Goal: Information Seeking & Learning: Learn about a topic

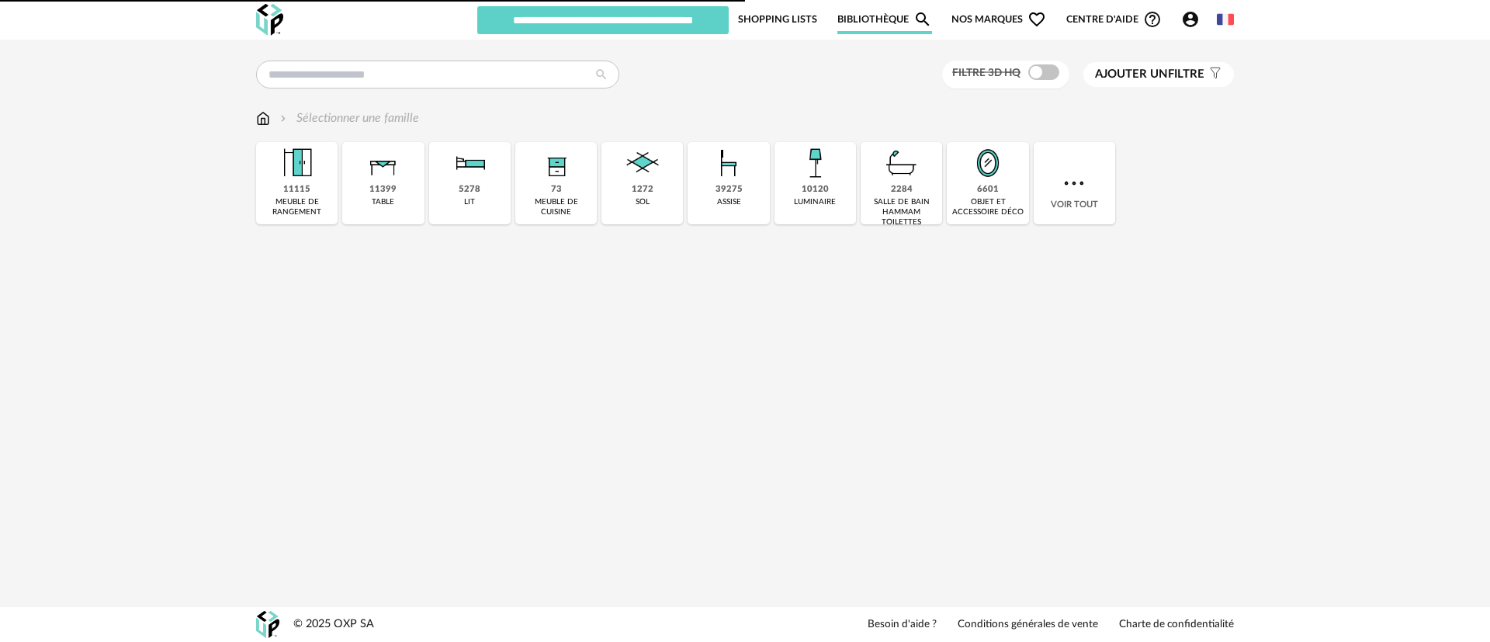
type input "***"
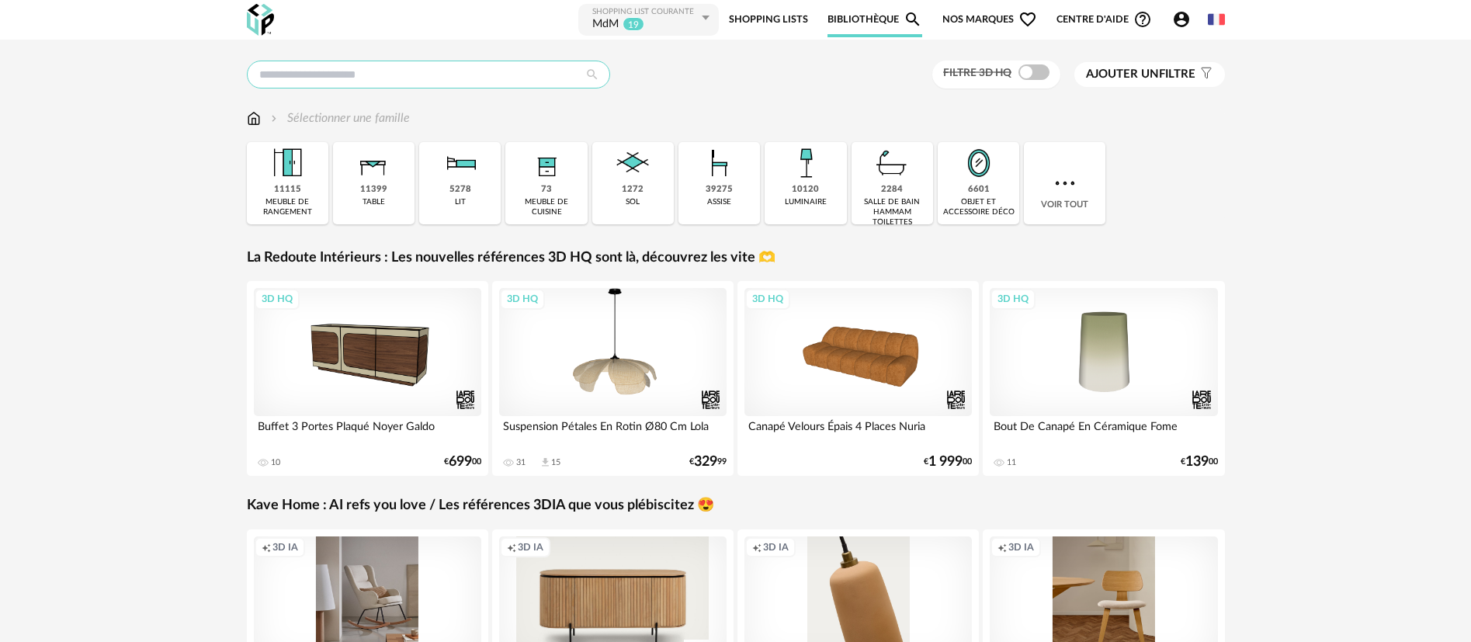
click at [381, 68] on input "text" at bounding box center [428, 75] width 363 height 28
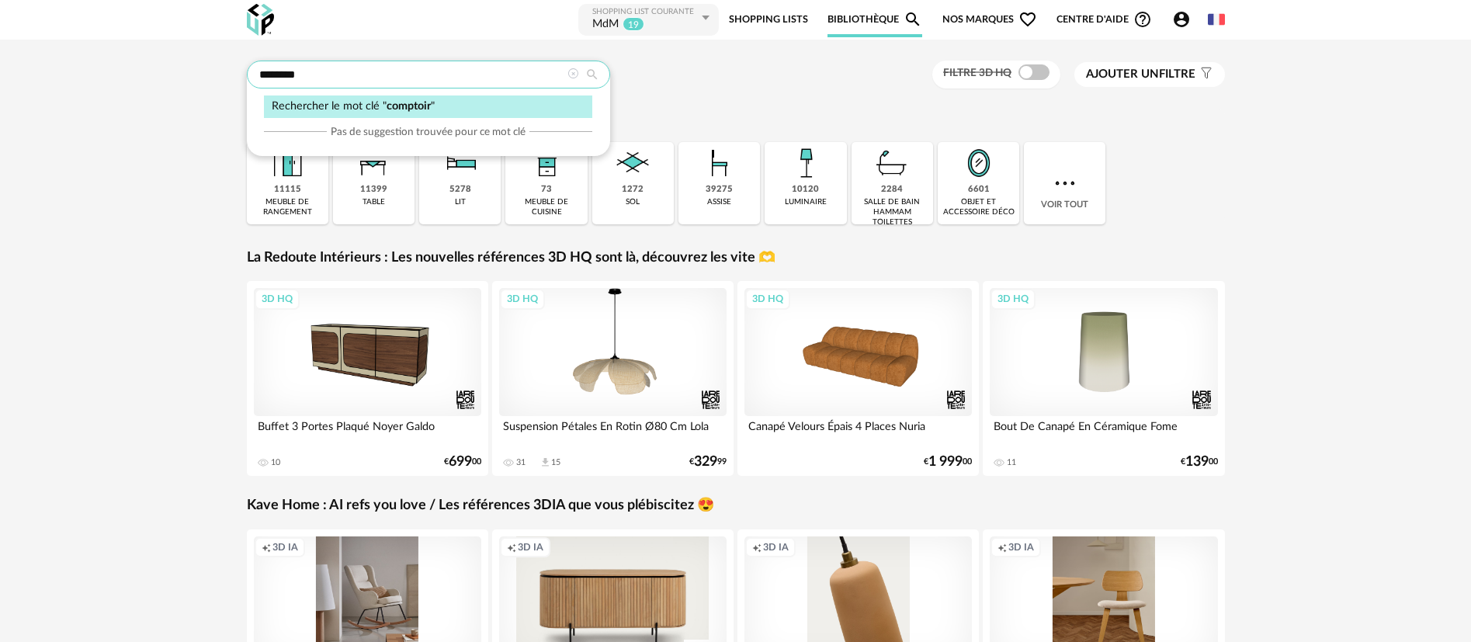
type input "********"
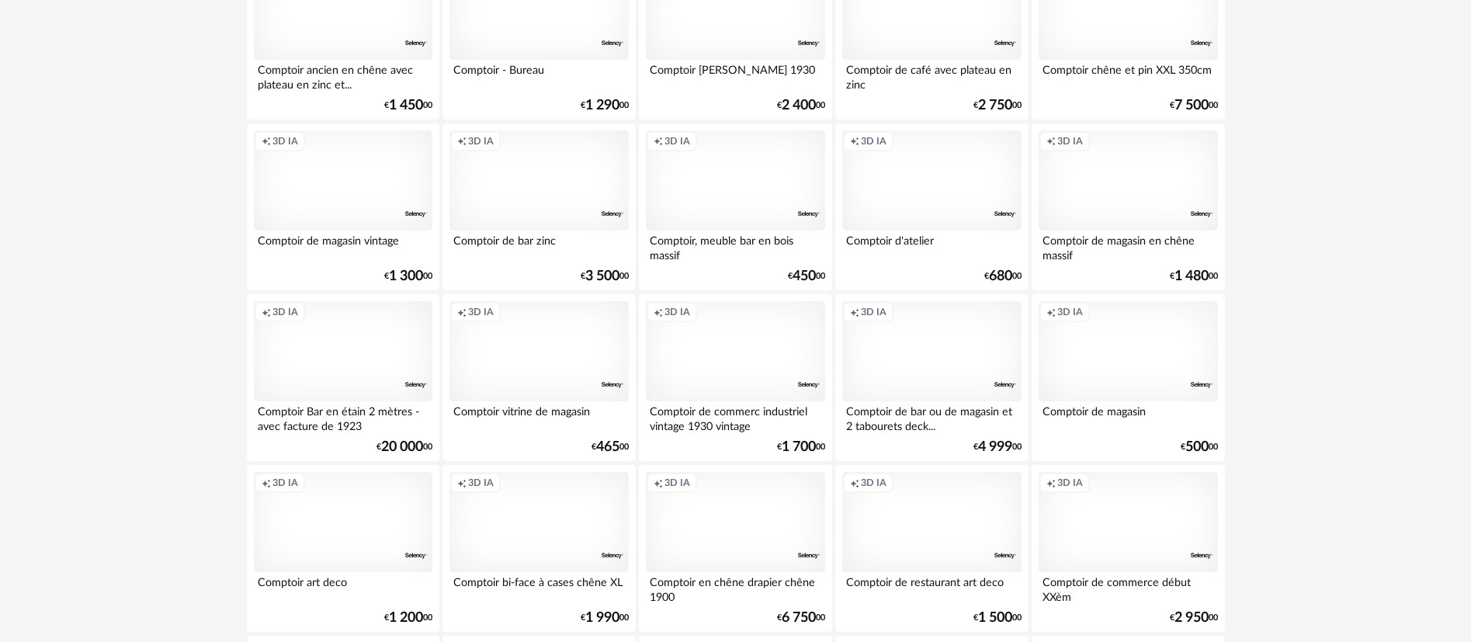
scroll to position [2678, 0]
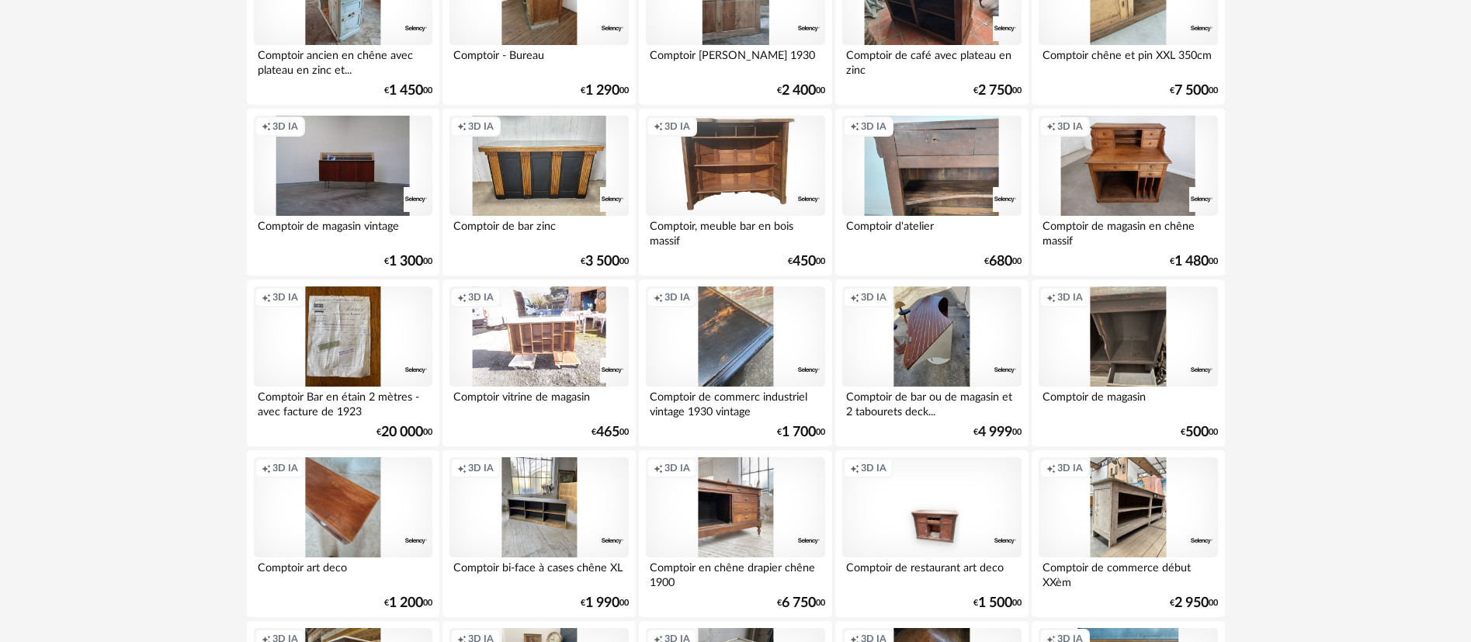
click at [741, 364] on div "Creation icon 3D IA" at bounding box center [735, 336] width 179 height 101
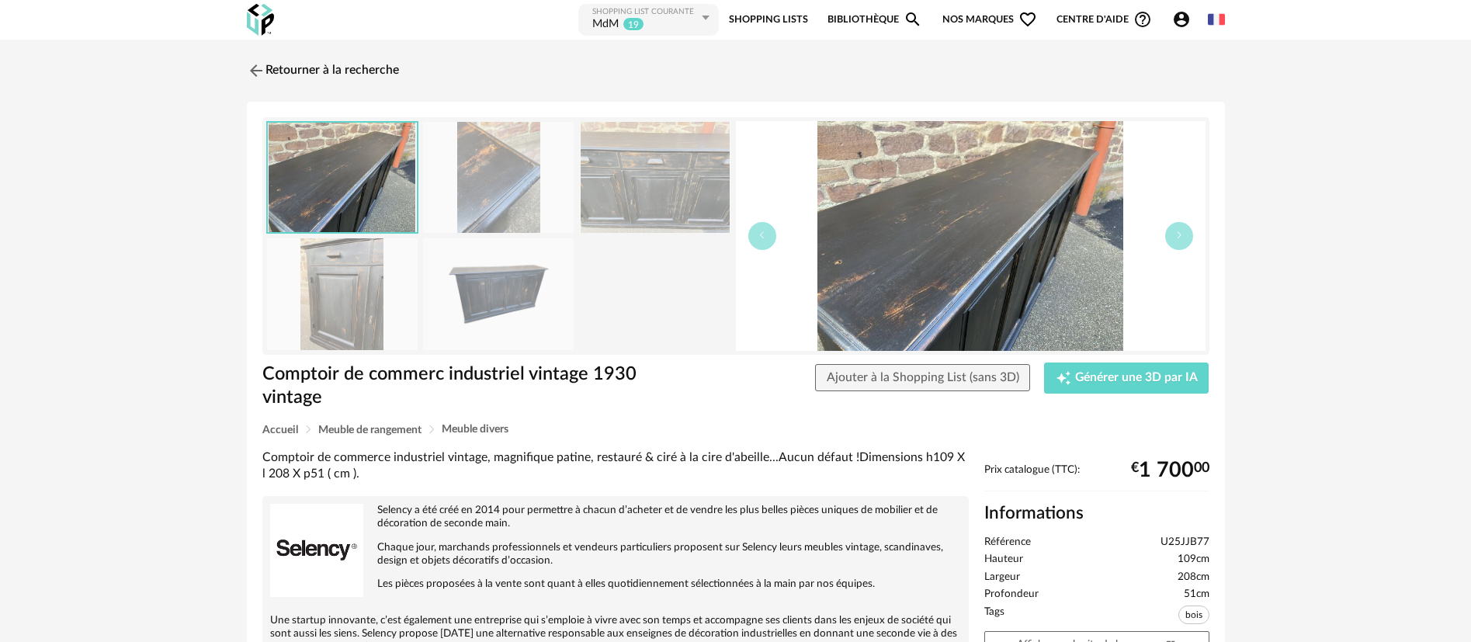
click at [370, 207] on img at bounding box center [342, 177] width 149 height 109
click at [646, 203] on img at bounding box center [655, 177] width 151 height 111
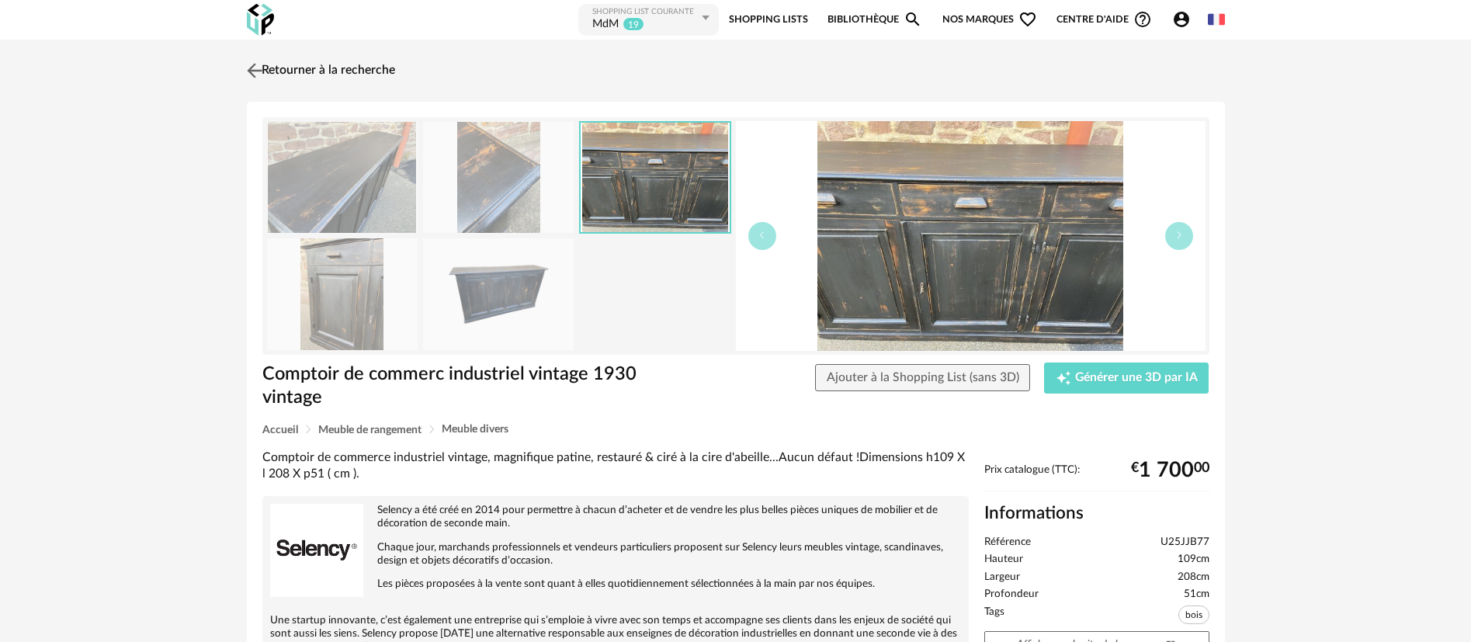
click at [297, 64] on link "Retourner à la recherche" at bounding box center [319, 71] width 152 height 34
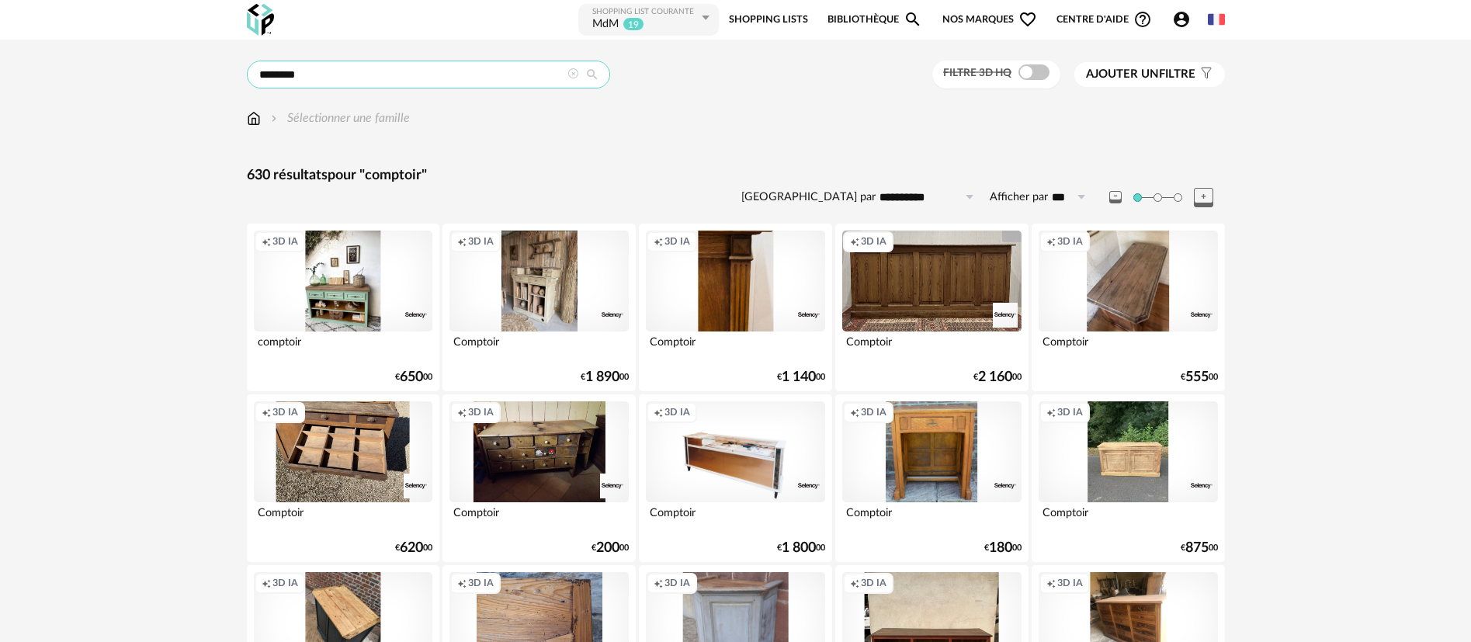
click at [375, 76] on input "********" at bounding box center [428, 75] width 363 height 28
type input "**********"
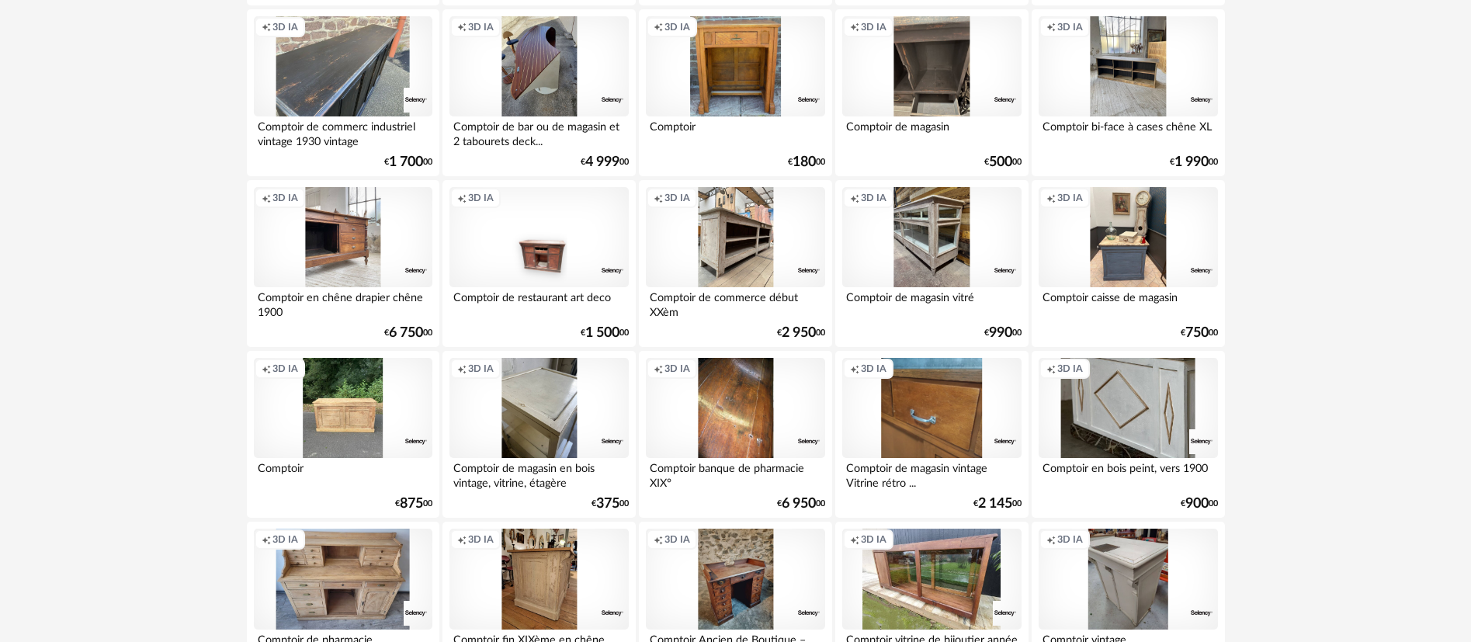
scroll to position [3027, 0]
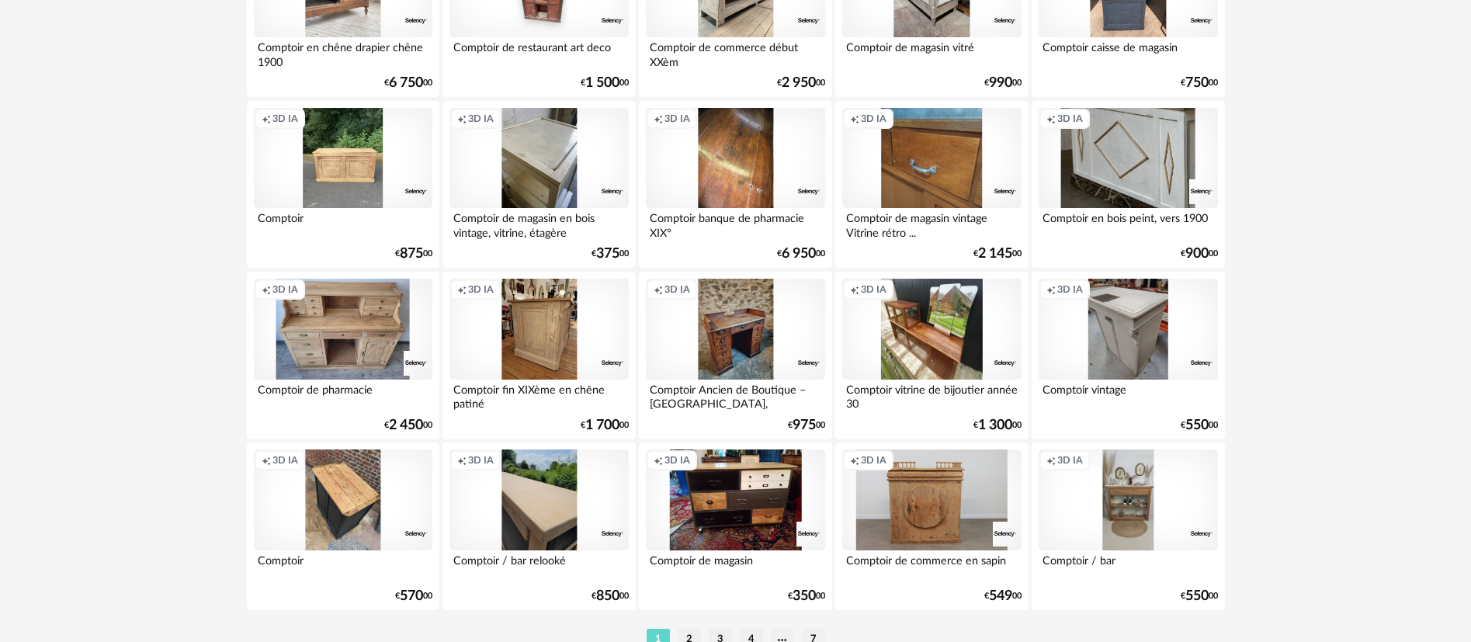
click at [937, 339] on div "Creation icon 3D IA" at bounding box center [931, 329] width 179 height 101
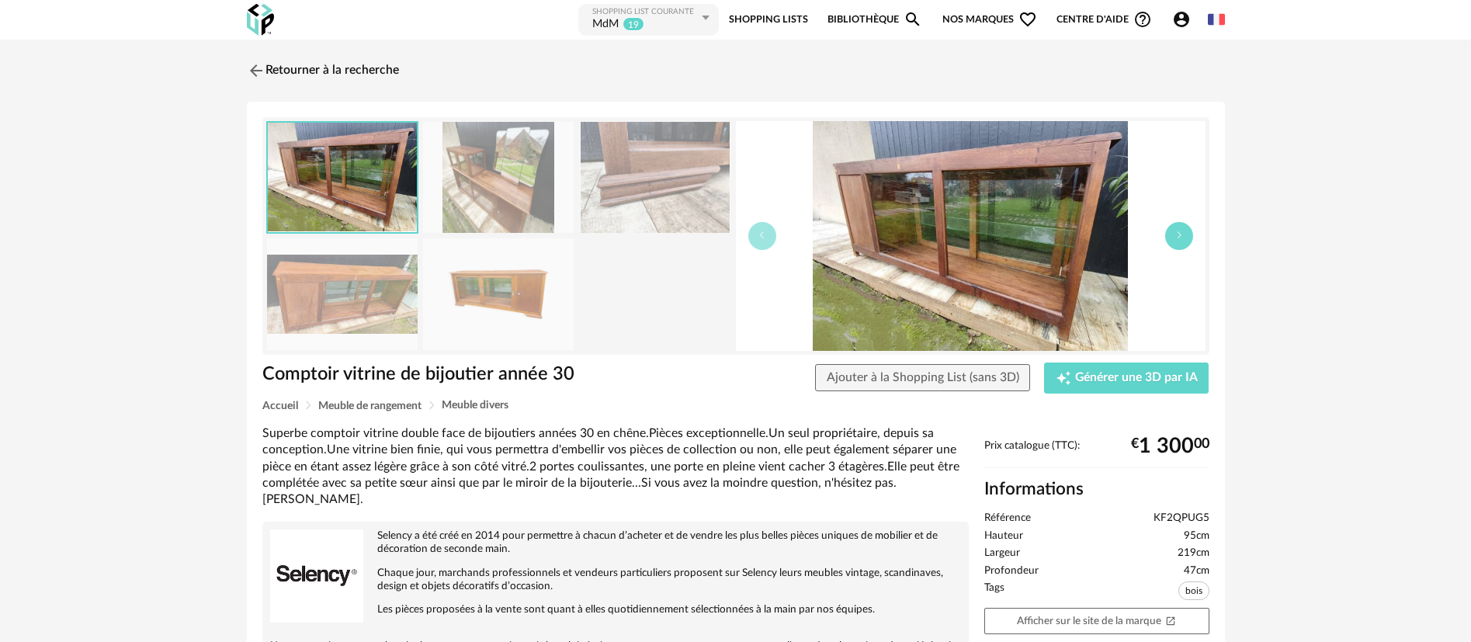
click at [1179, 240] on button "button" at bounding box center [1179, 236] width 28 height 28
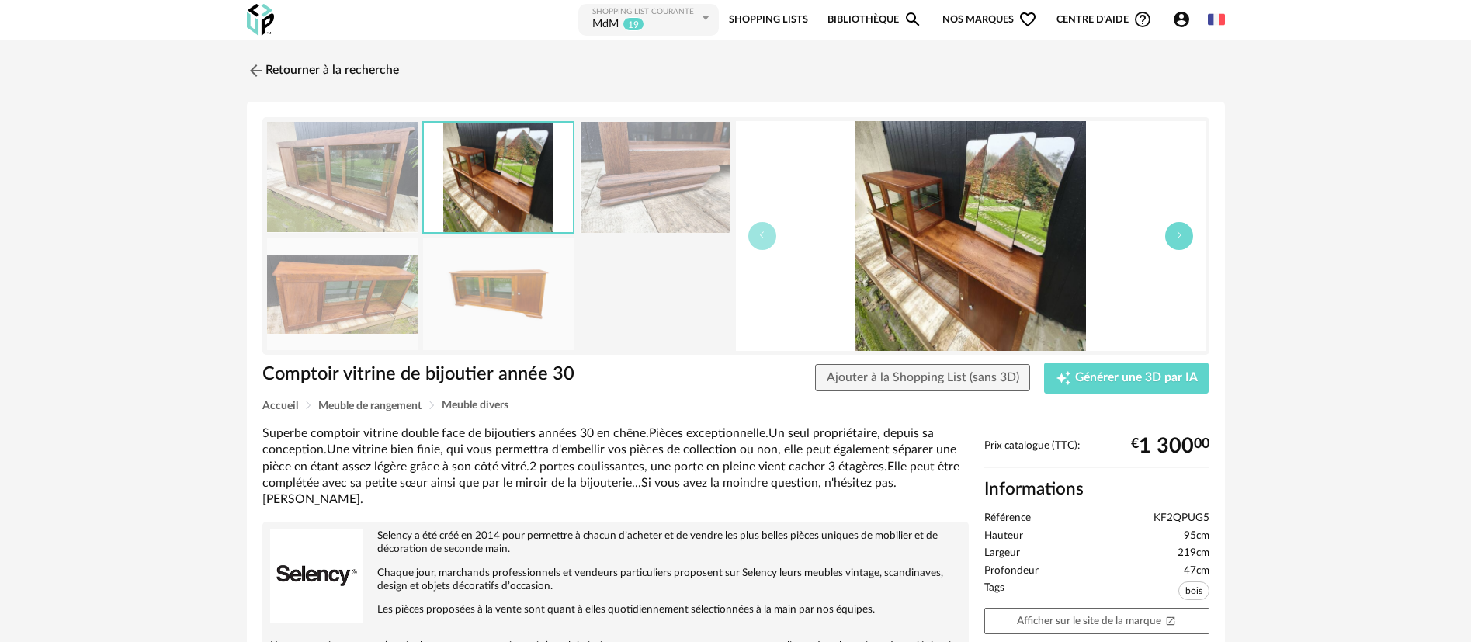
click at [1179, 240] on button "button" at bounding box center [1179, 236] width 28 height 28
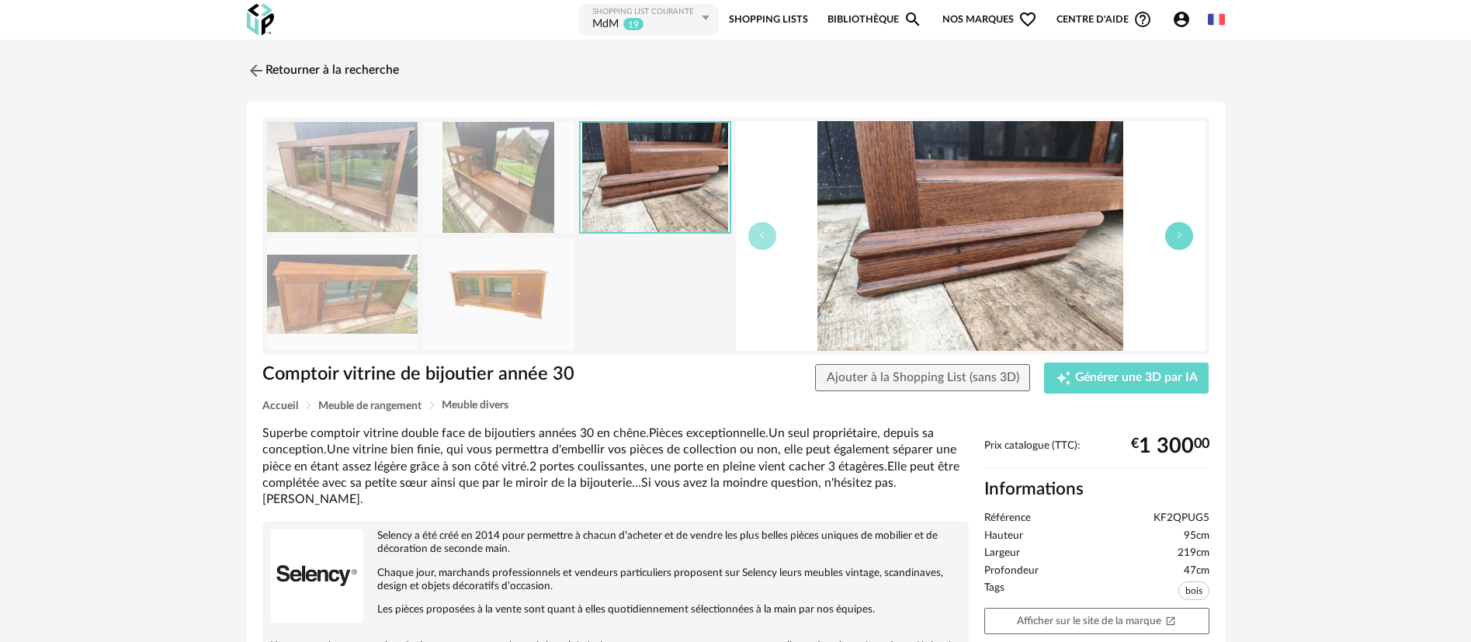
click at [1179, 240] on button "button" at bounding box center [1179, 236] width 28 height 28
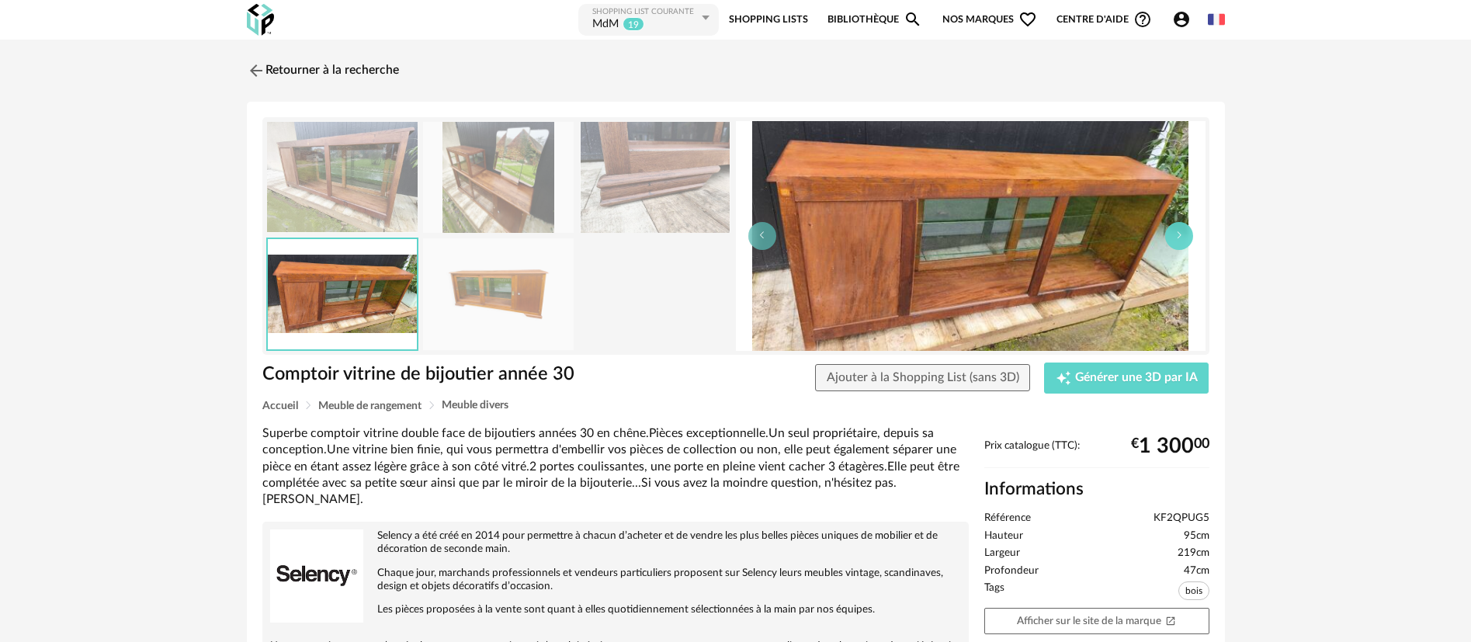
click at [1179, 240] on button "button" at bounding box center [1179, 236] width 28 height 28
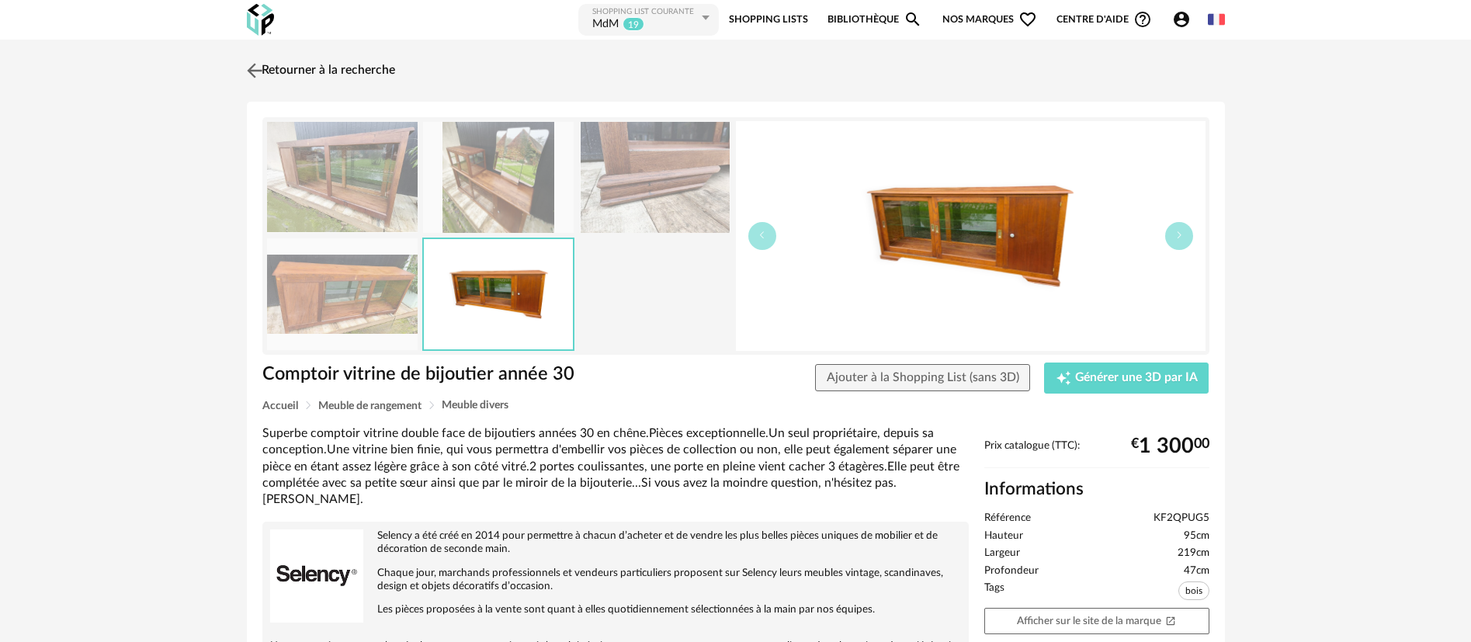
click at [321, 68] on link "Retourner à la recherche" at bounding box center [319, 71] width 152 height 34
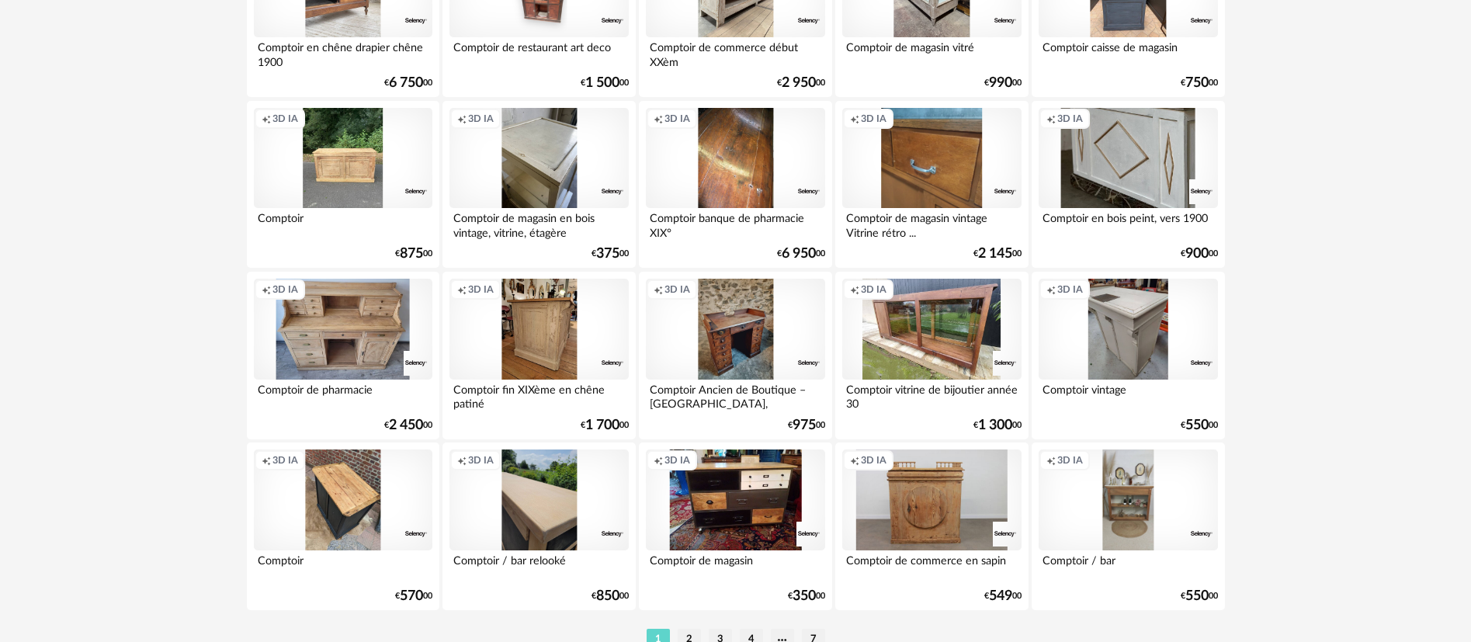
scroll to position [3100, 0]
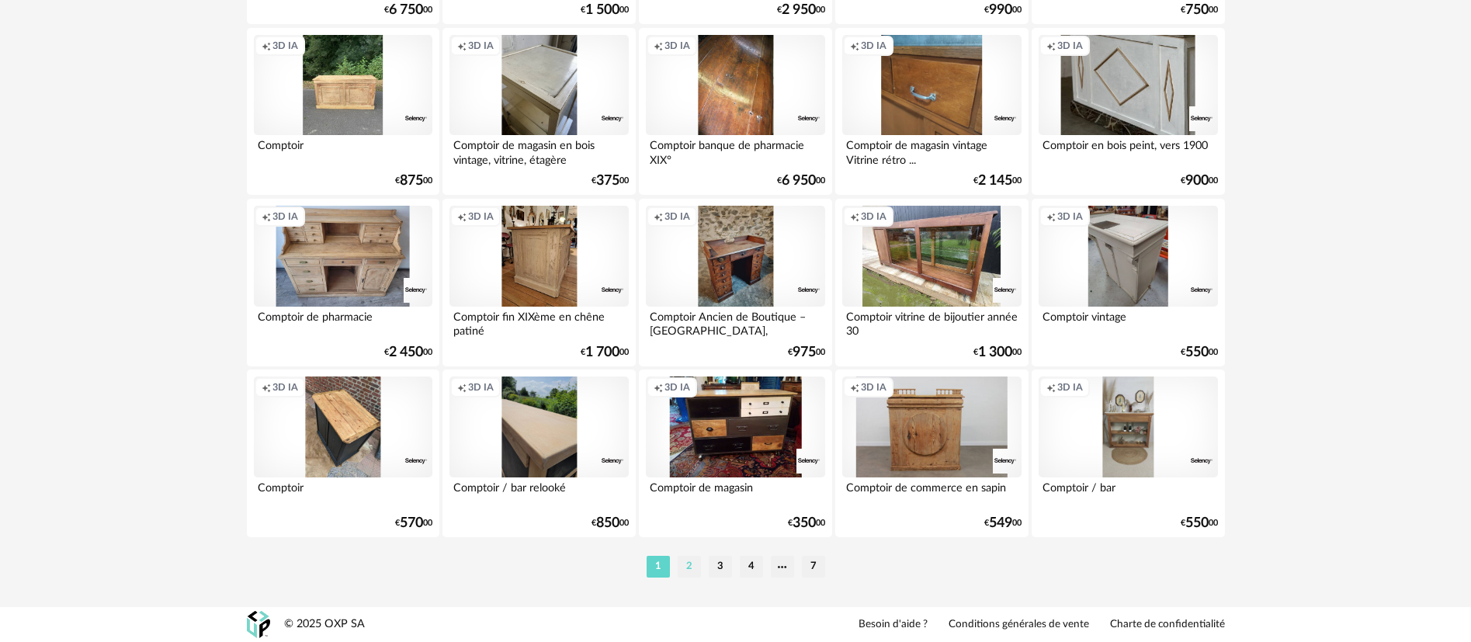
click at [686, 569] on li "2" at bounding box center [689, 567] width 23 height 22
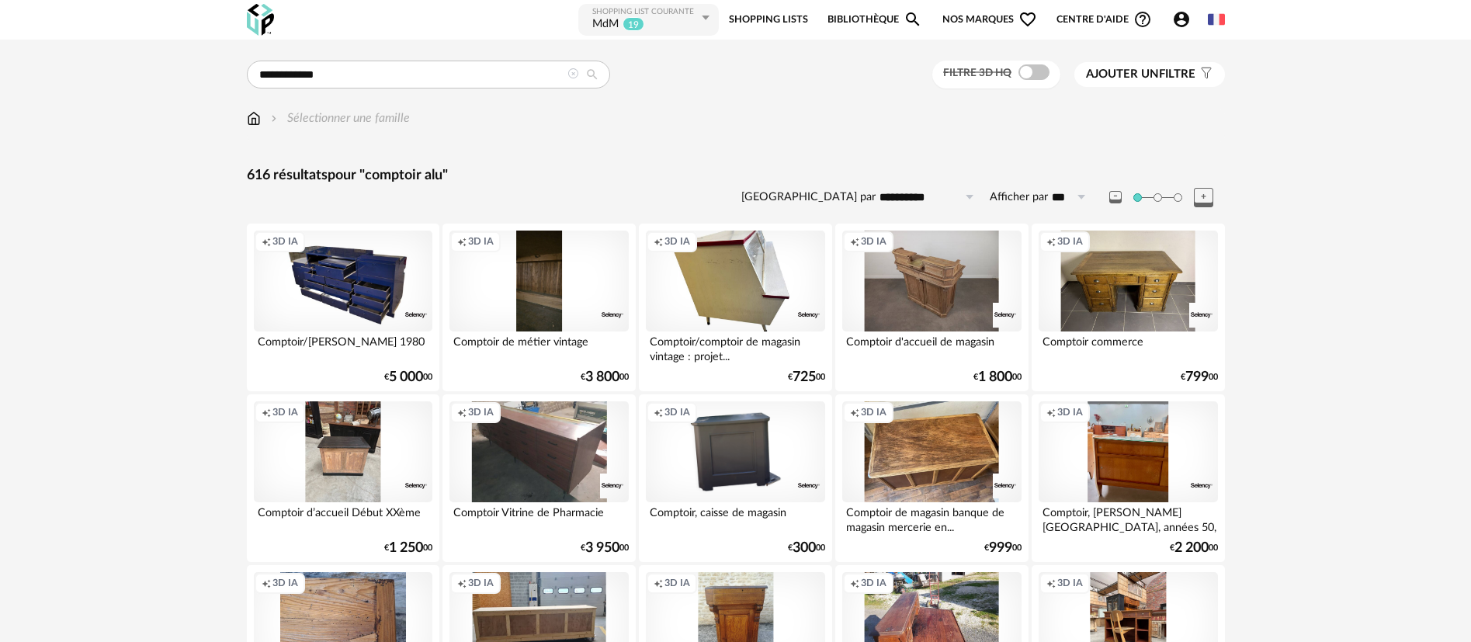
click at [385, 279] on div "Creation icon 3D IA" at bounding box center [343, 281] width 179 height 101
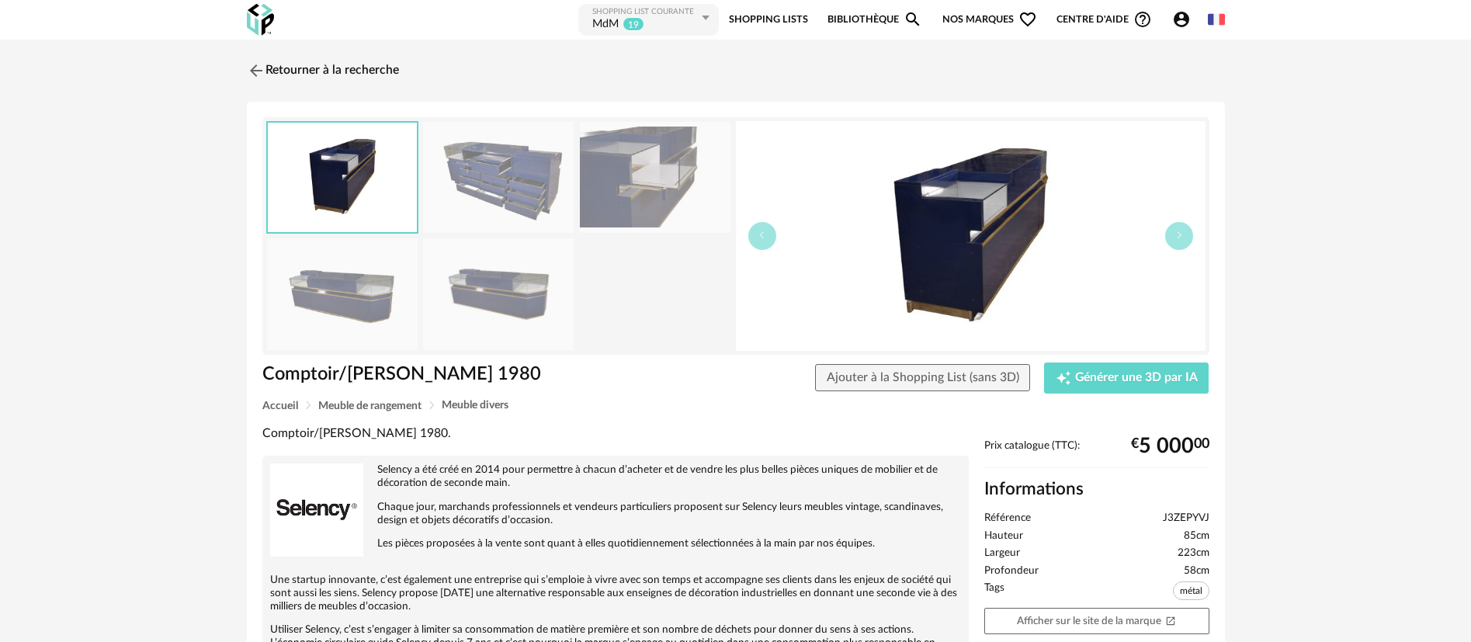
click at [520, 175] on img at bounding box center [498, 177] width 151 height 111
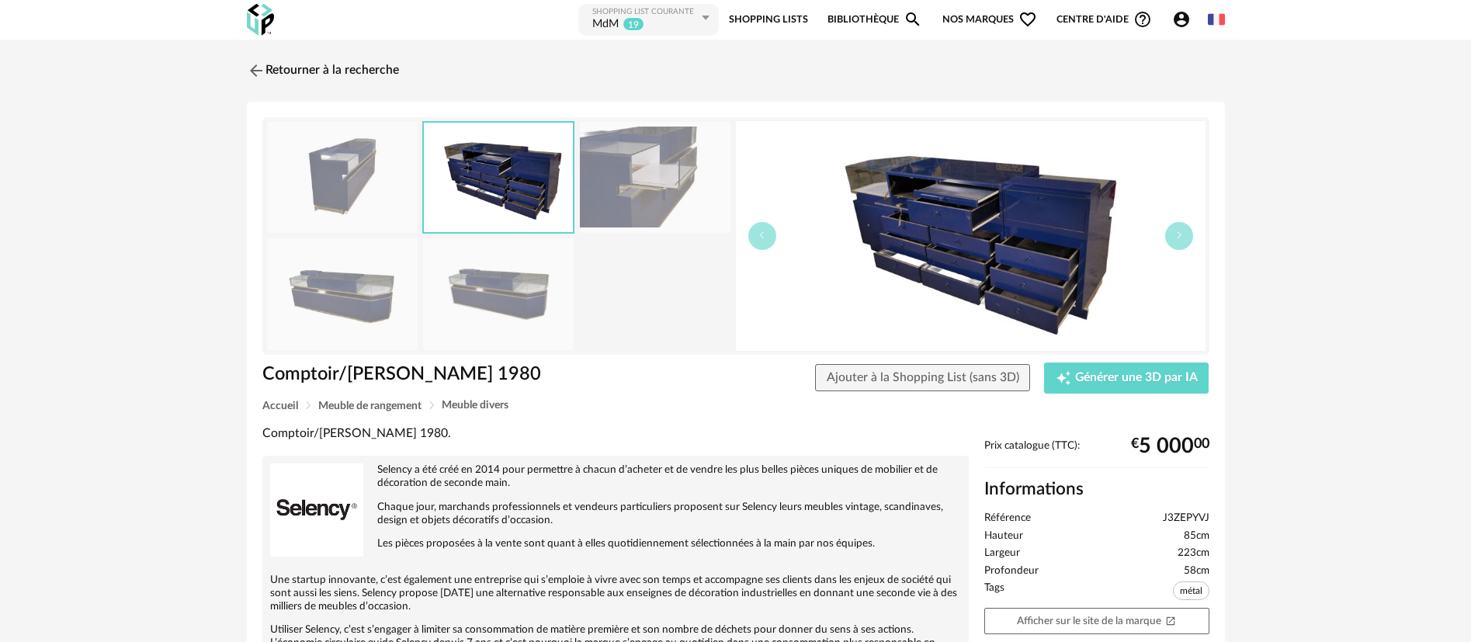
click at [657, 182] on img at bounding box center [655, 177] width 151 height 111
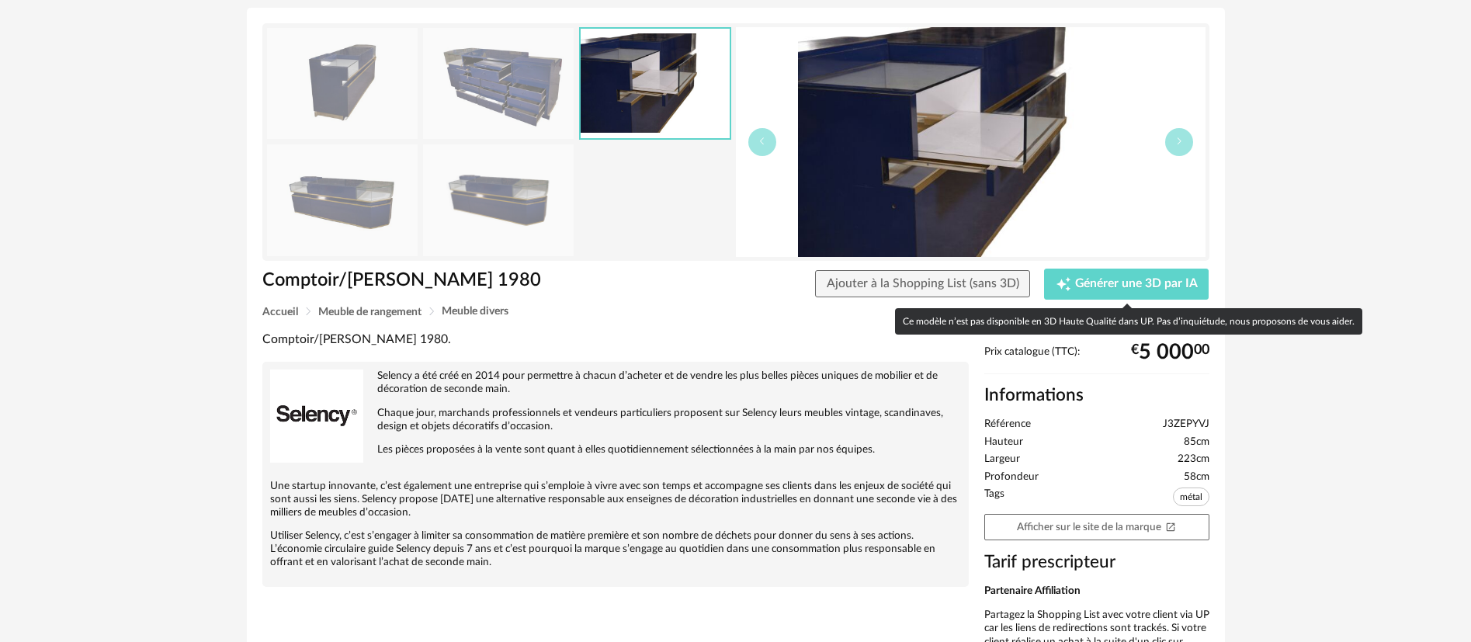
scroll to position [217, 0]
